Goal: Information Seeking & Learning: Learn about a topic

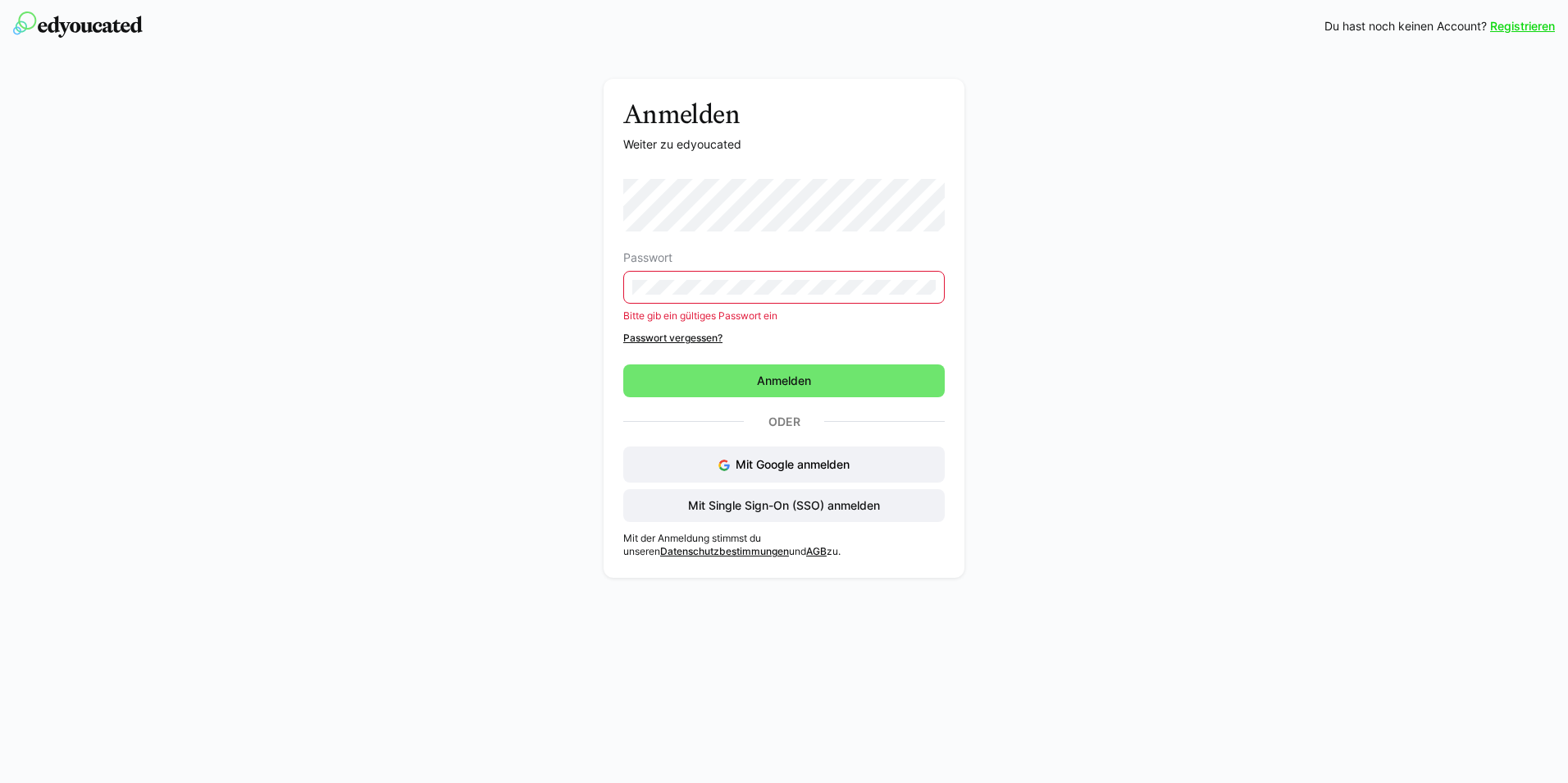
click at [776, 361] on form "Passwort Bitte gib ein gültiges Passwort ein Passwort vergessen? [GEOGRAPHIC_DA…" at bounding box center [784, 288] width 321 height 218
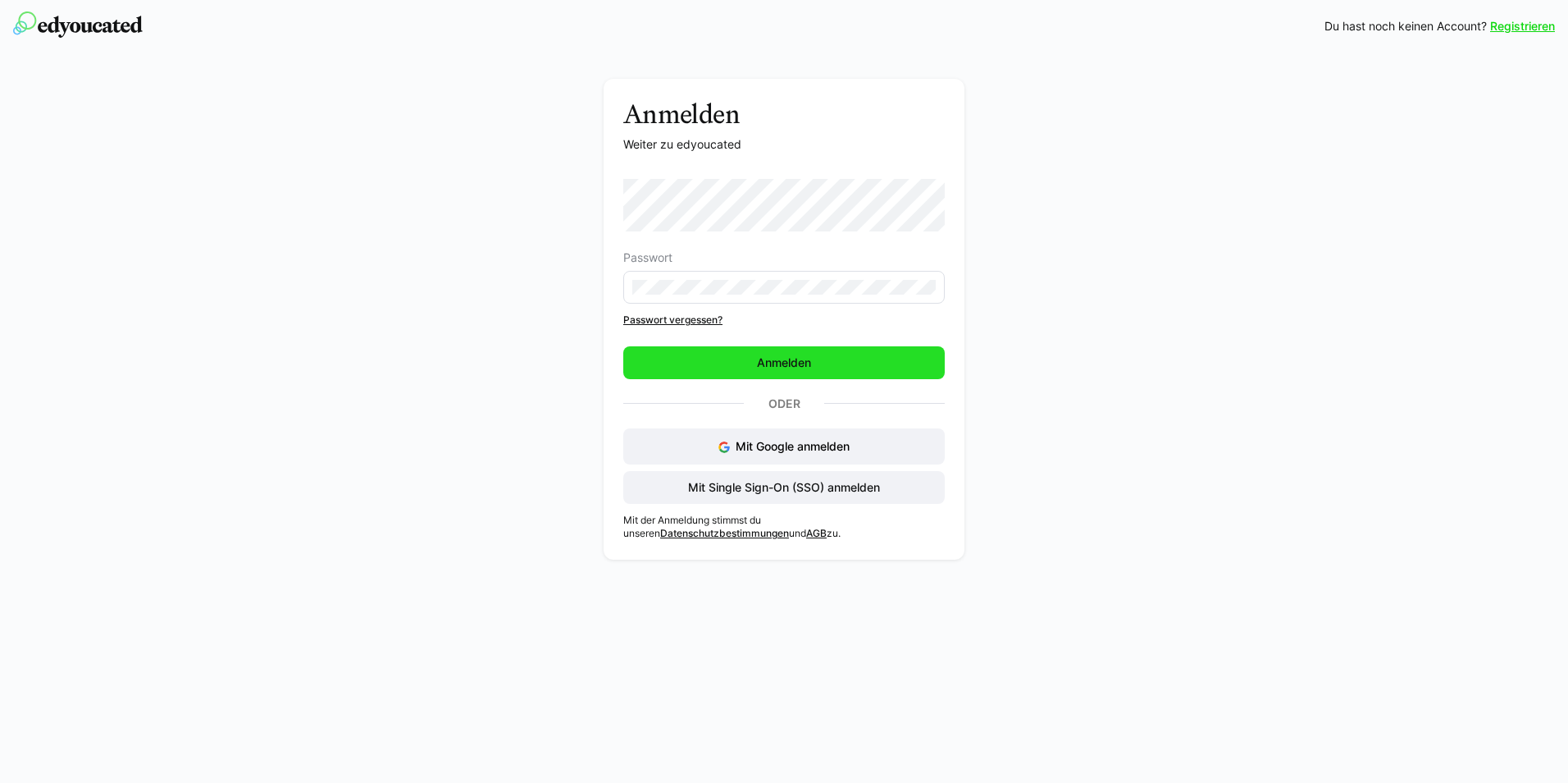
click at [784, 351] on span "Anmelden" at bounding box center [784, 362] width 321 height 33
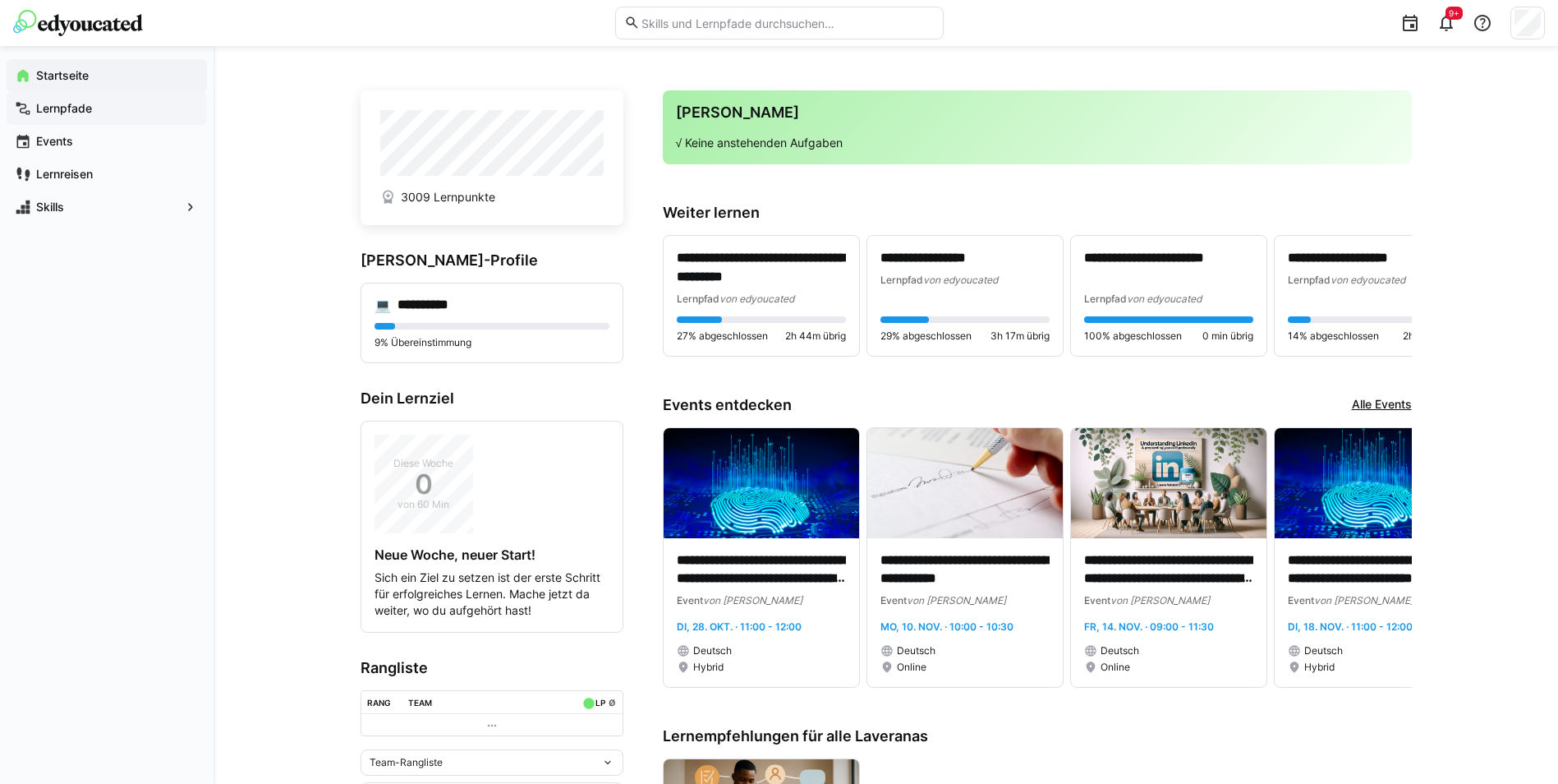
click at [0, 0] on app-navigation-label "Lernpfade" at bounding box center [0, 0] width 0 height 0
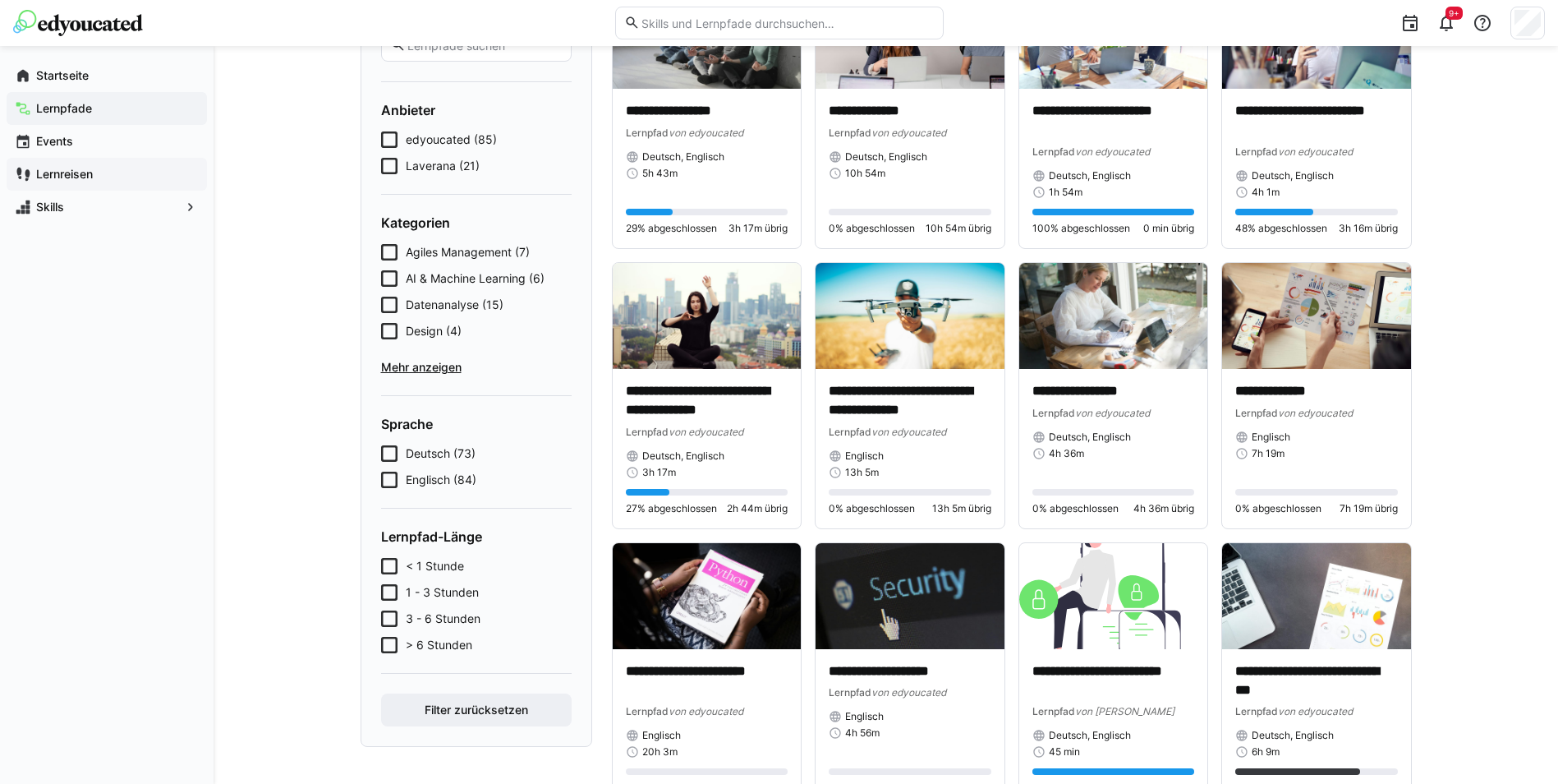
scroll to position [165, 0]
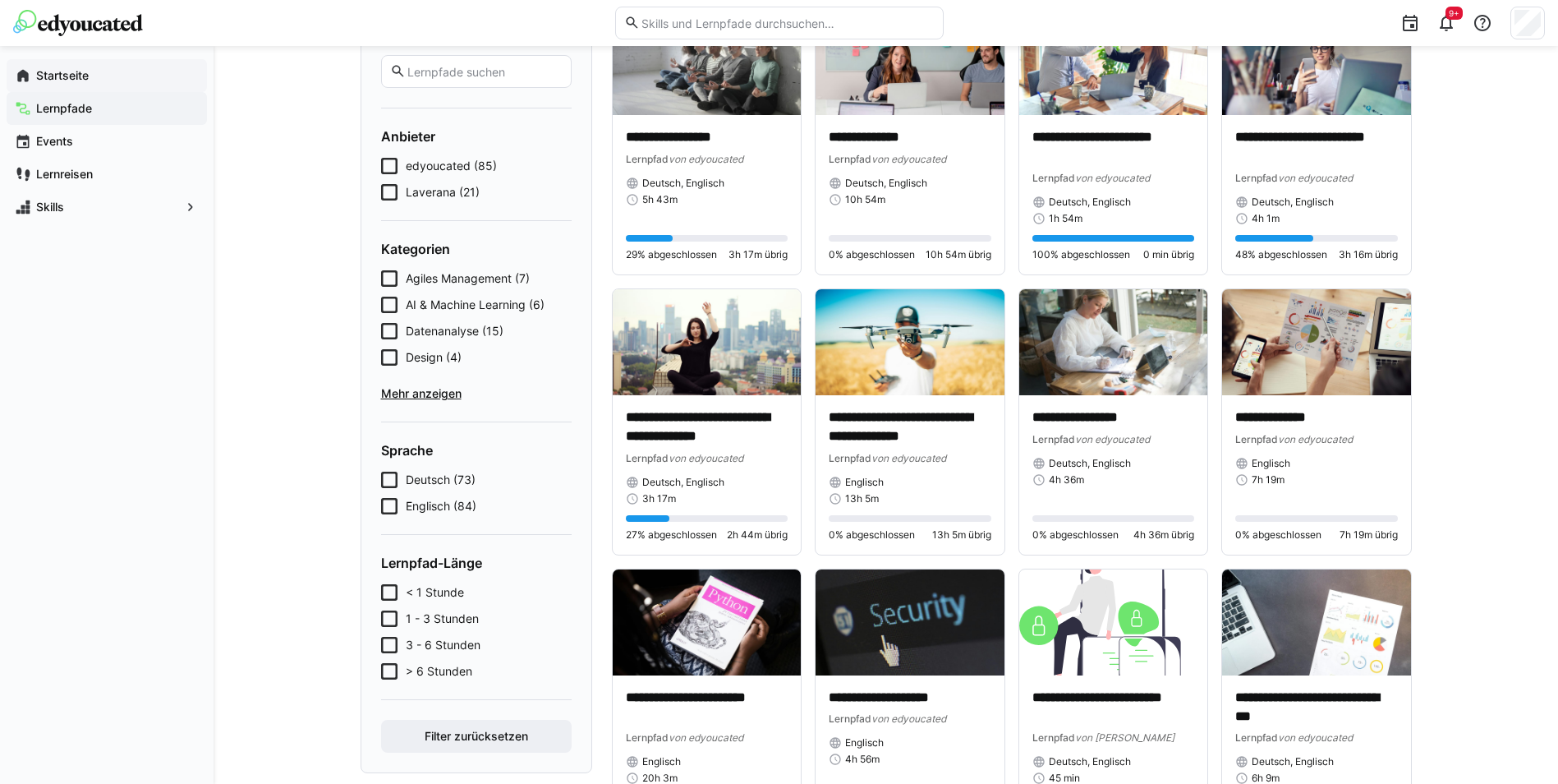
click at [106, 72] on span "Startseite" at bounding box center [116, 75] width 166 height 16
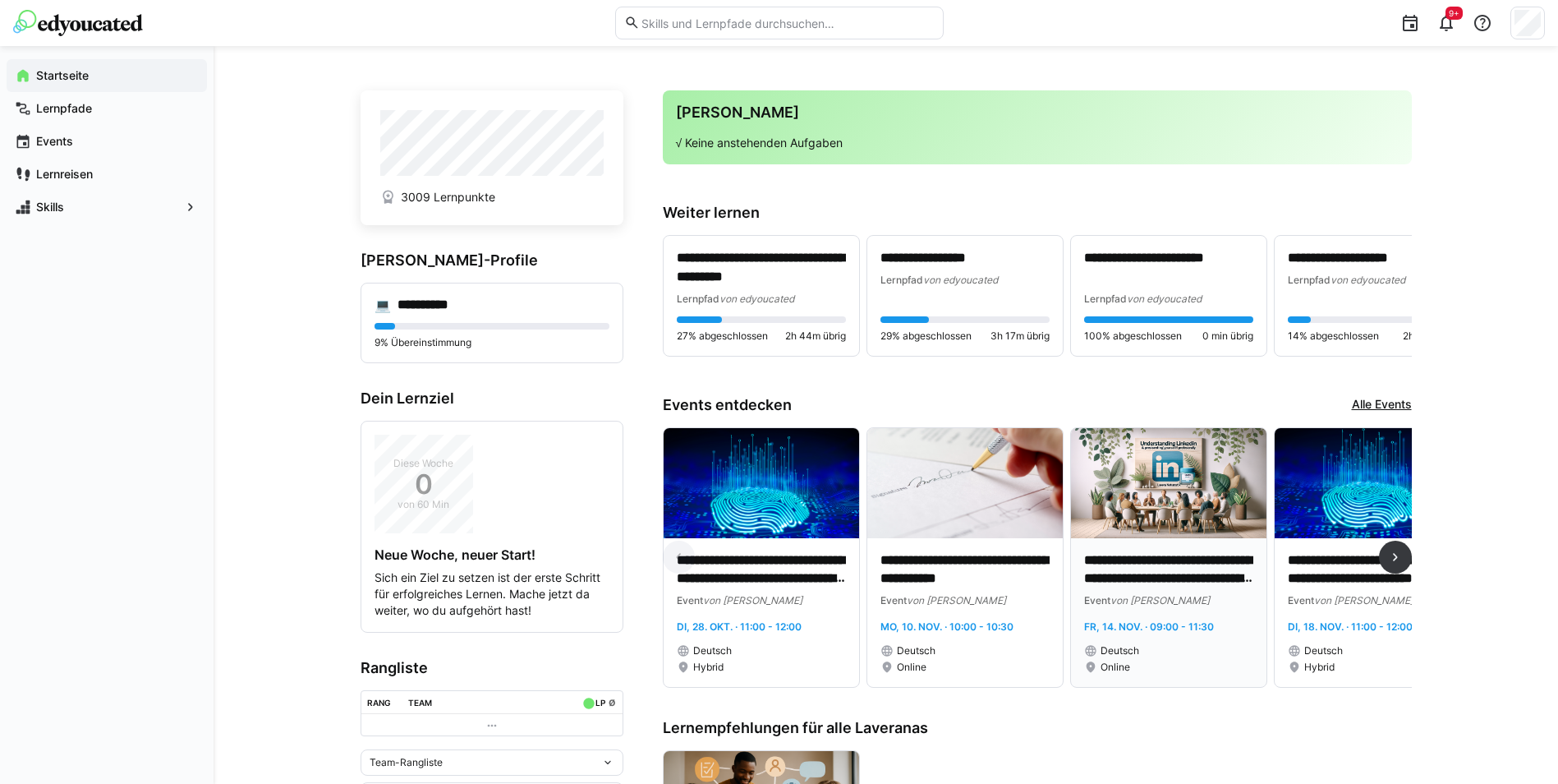
click at [1154, 463] on img at bounding box center [1169, 483] width 196 height 110
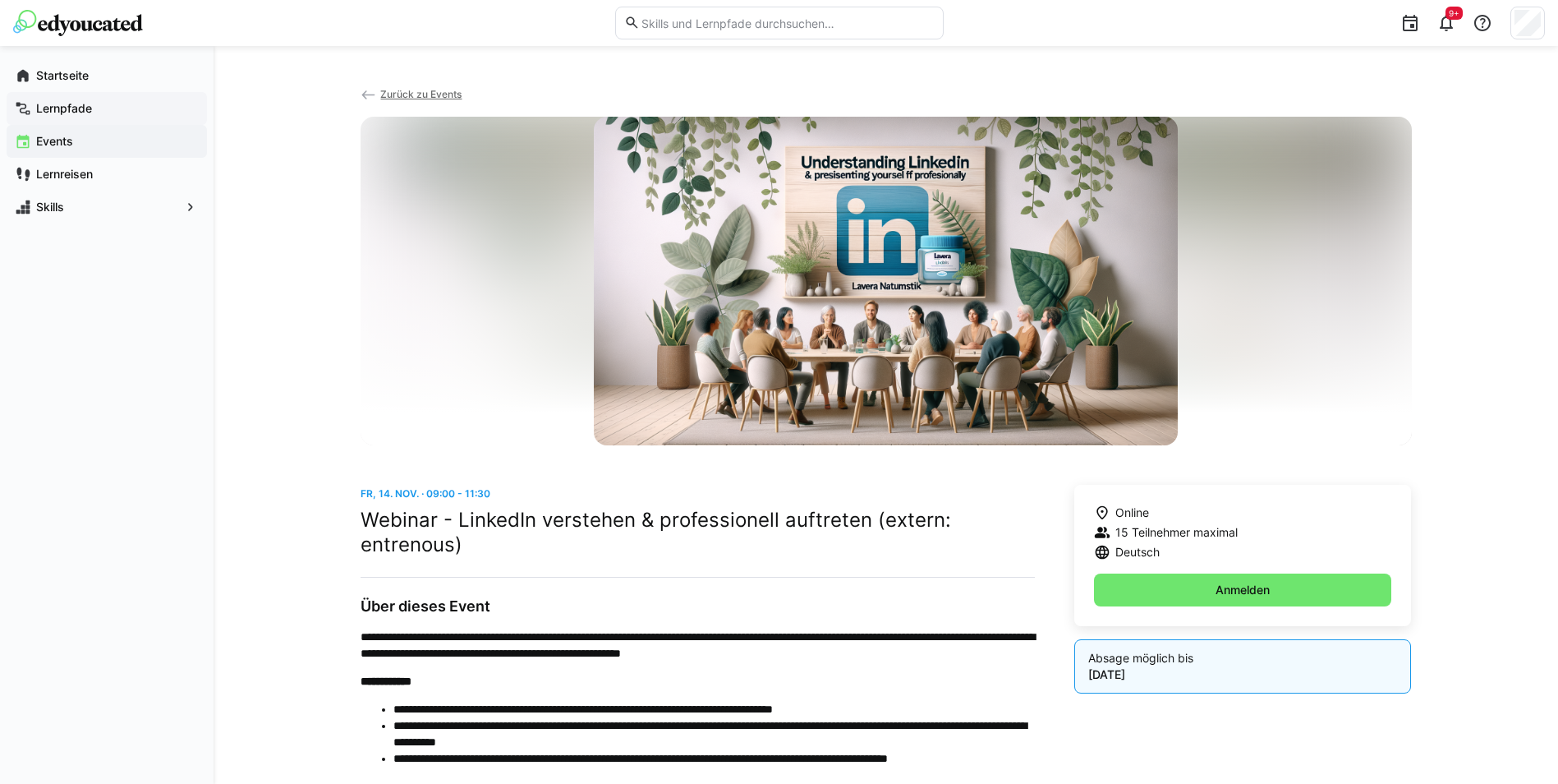
click at [0, 0] on app-navigation-label "Lernpfade" at bounding box center [0, 0] width 0 height 0
